Goal: Information Seeking & Learning: Compare options

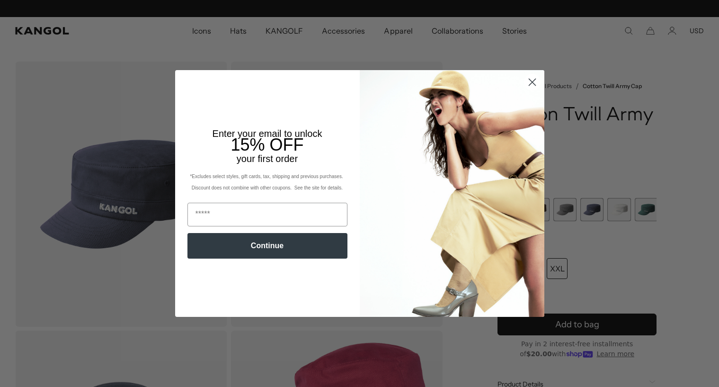
scroll to position [0, 195]
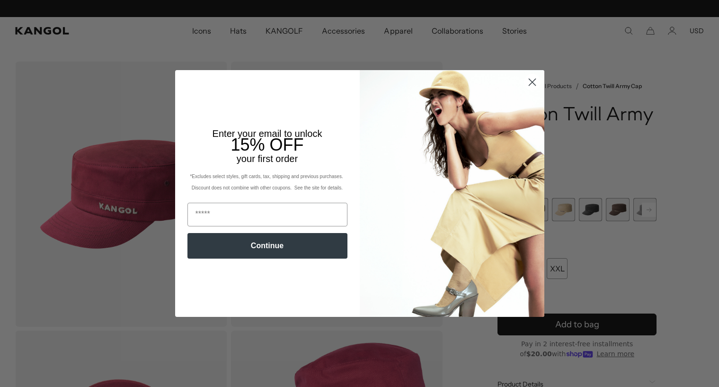
scroll to position [0, 195]
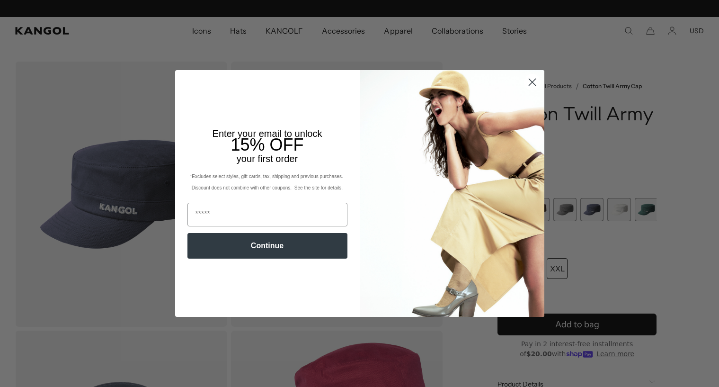
scroll to position [0, 195]
